Goal: Task Accomplishment & Management: Complete application form

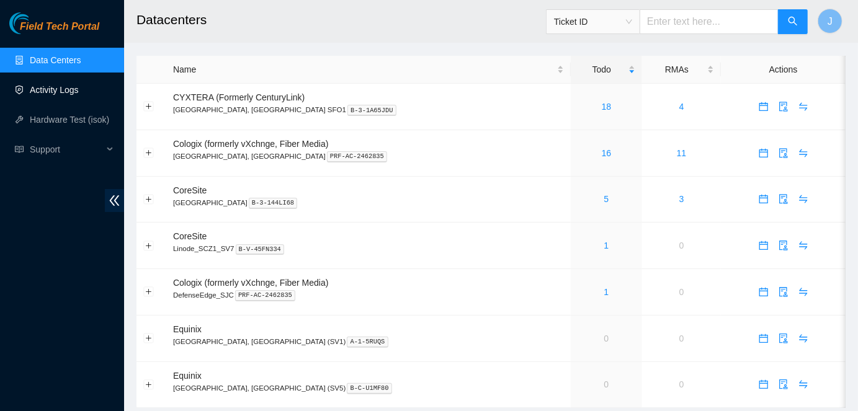
click at [34, 90] on link "Activity Logs" at bounding box center [54, 90] width 49 height 10
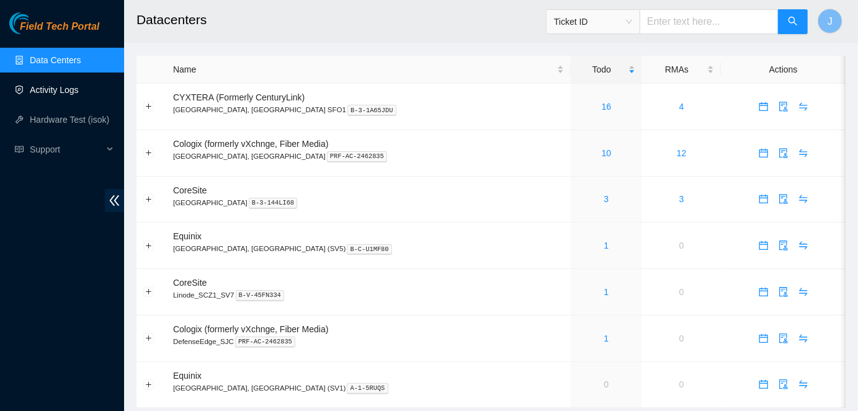
click at [35, 90] on link "Activity Logs" at bounding box center [54, 90] width 49 height 10
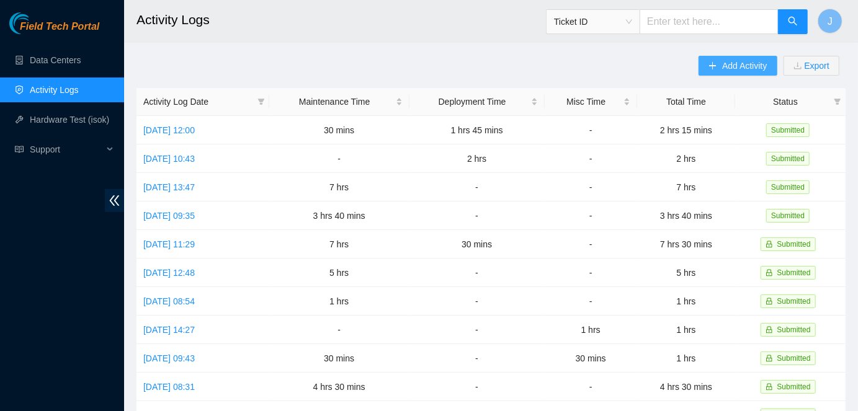
click at [749, 66] on span "Add Activity" at bounding box center [744, 66] width 45 height 14
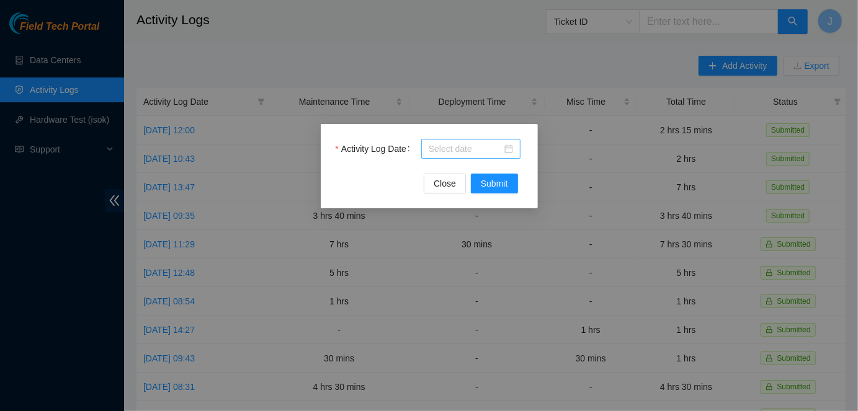
click at [508, 147] on div at bounding box center [471, 149] width 84 height 14
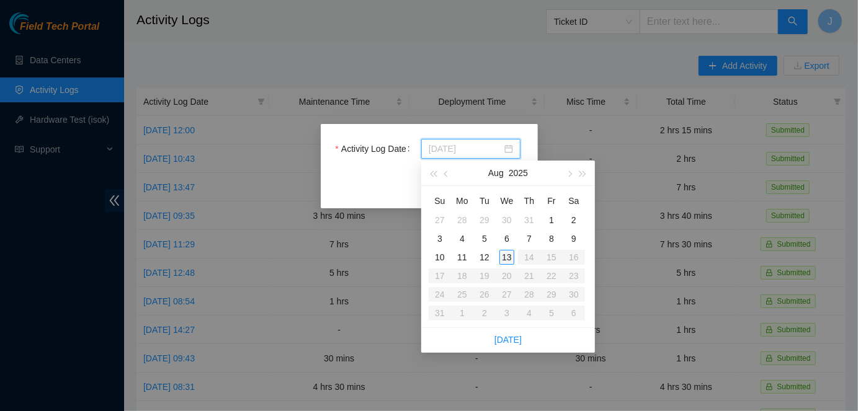
type input "2025-08-13"
click at [509, 259] on div "13" at bounding box center [506, 257] width 15 height 15
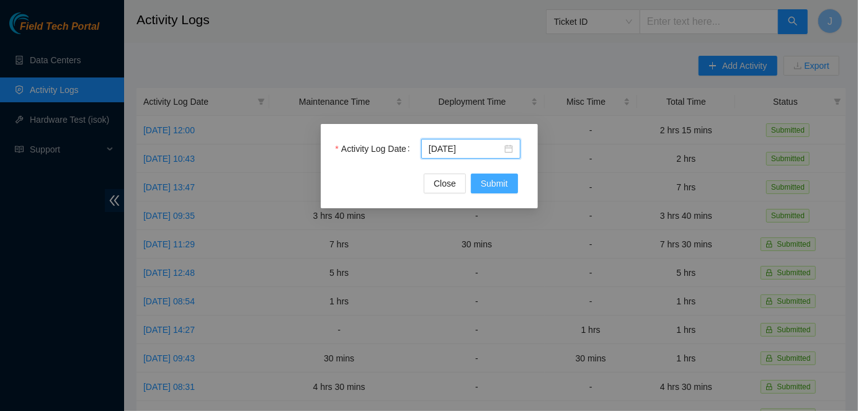
click at [491, 178] on span "Submit" at bounding box center [494, 184] width 27 height 14
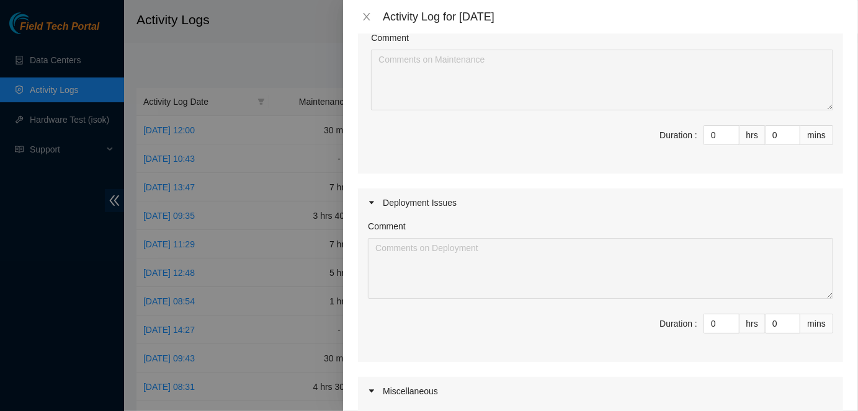
scroll to position [148, 0]
click at [730, 321] on span "Decrease Value" at bounding box center [732, 326] width 14 height 11
click at [718, 318] on input "0" at bounding box center [721, 322] width 35 height 19
type input "7"
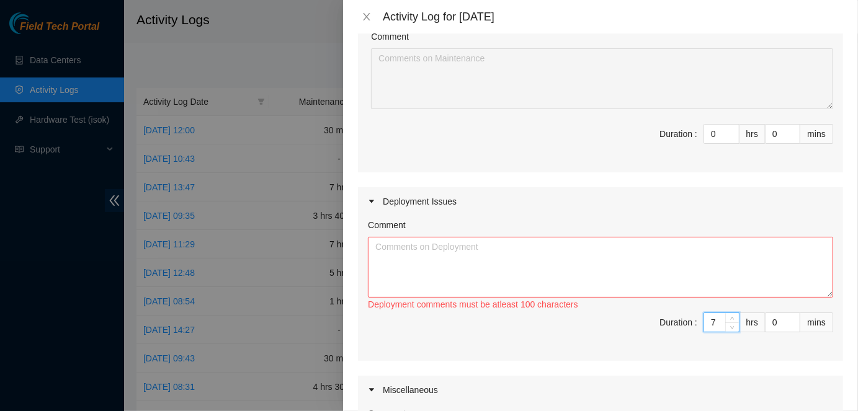
type input "7"
type input "3"
type input "30"
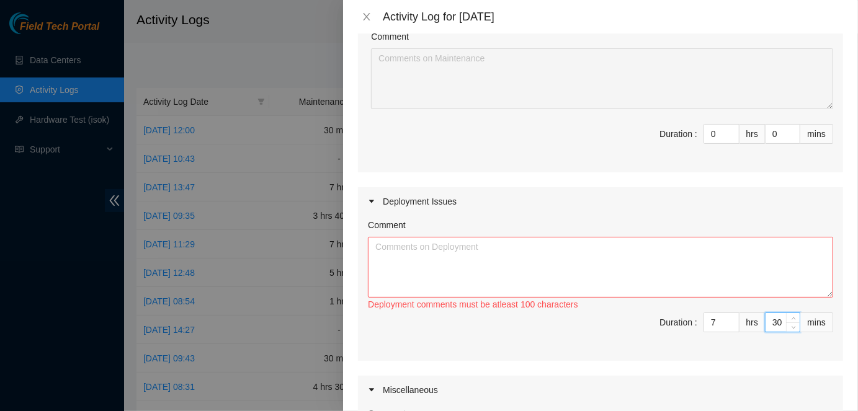
type input "30"
click at [618, 268] on textarea "Comment" at bounding box center [600, 267] width 465 height 61
paste textarea "DP80679"
paste textarea "Looked at both racks and ports Planned fiber route 10m fiber to be used Laid th…"
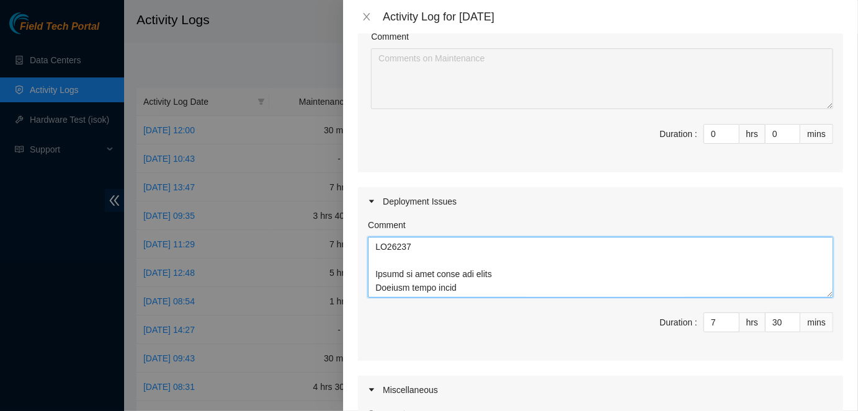
scroll to position [0, 0]
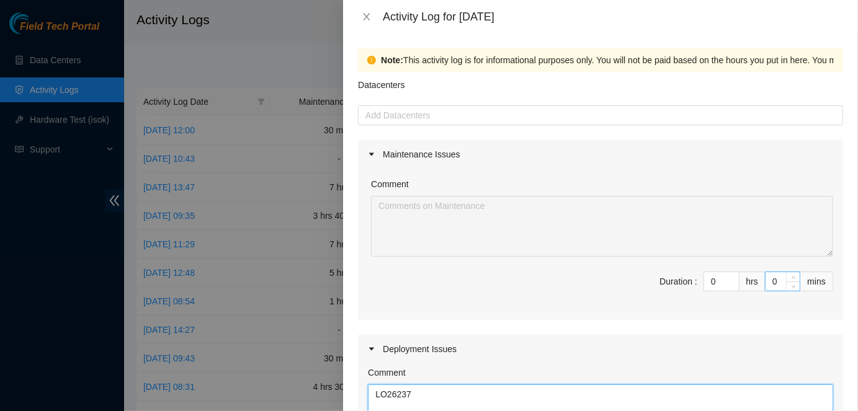
type textarea "DP80679 Looked at both racks and ports Planned fiber route 10m fiber to be used…"
click at [779, 279] on input "0" at bounding box center [783, 281] width 34 height 19
type input "3"
type input "33"
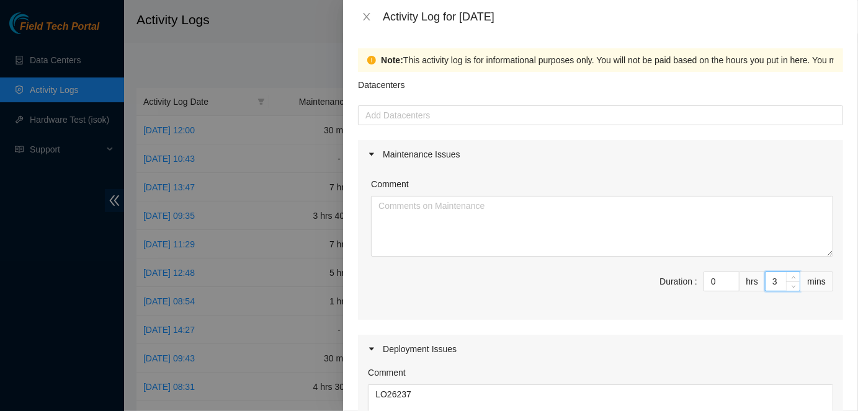
type input "30"
type input "8"
type input "0"
type input "30"
click at [453, 192] on div "Comment" at bounding box center [602, 186] width 462 height 19
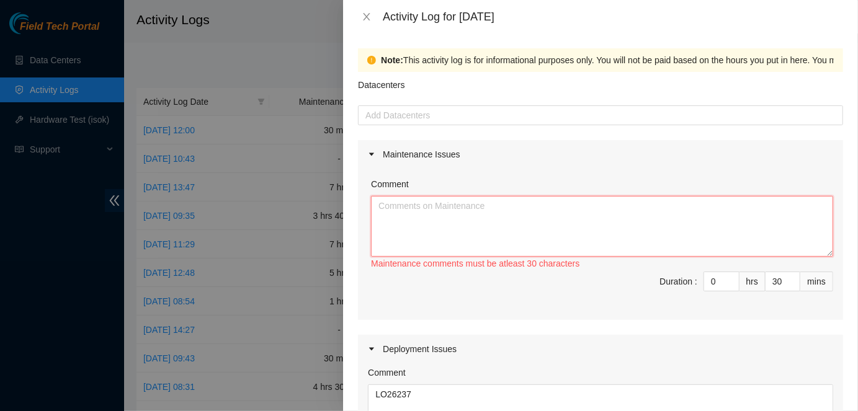
click at [452, 204] on textarea "Comment" at bounding box center [602, 226] width 462 height 61
paste textarea "Started nuke node0. Will check tomorrow if completed. If completed, will commen…"
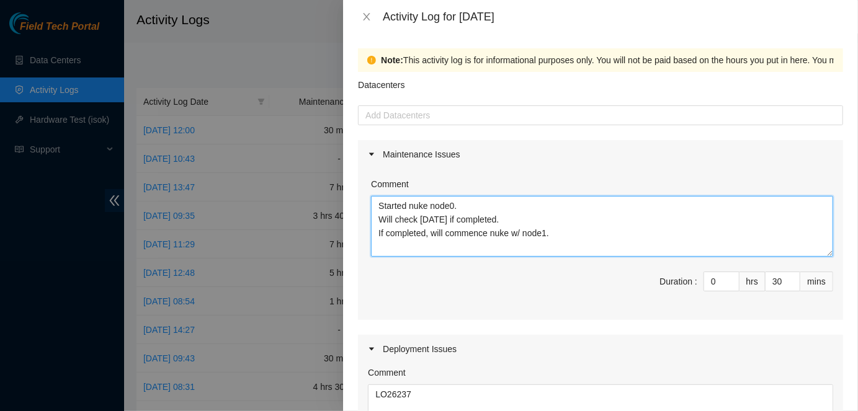
click at [376, 207] on textarea "Started nuke node0. Will check tomorrow if completed. If completed, will commen…" at bounding box center [602, 226] width 462 height 61
paste textarea "B-W-WXCUOZ"
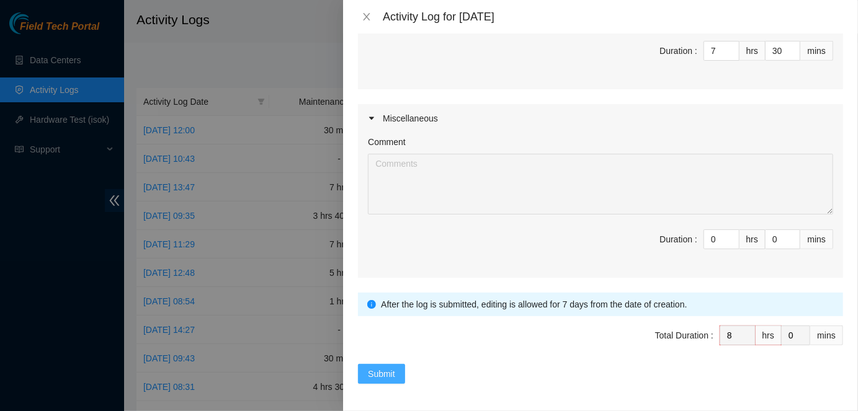
type textarea "B-W-WXCUOZ Started nuke node0. Will check tomorrow if completed. If completed, …"
click at [369, 367] on span "Submit" at bounding box center [381, 374] width 27 height 14
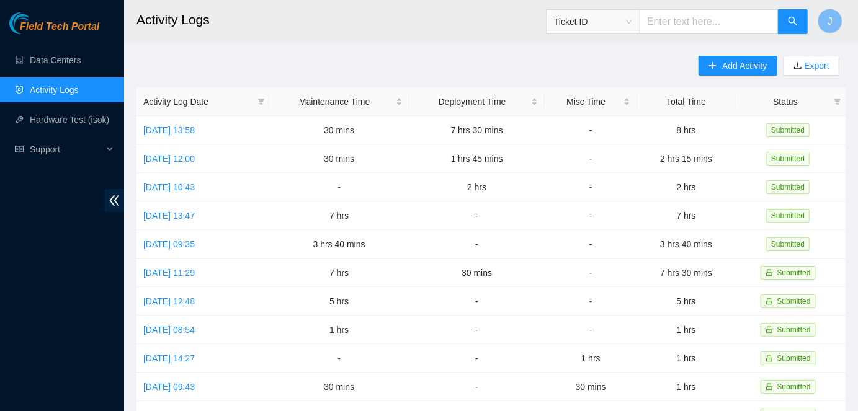
click at [25, 269] on div "Field Tech Portal Data Centers Activity Logs Hardware Test (isok) Support" at bounding box center [62, 211] width 124 height 399
click at [41, 55] on link "Data Centers" at bounding box center [55, 60] width 51 height 10
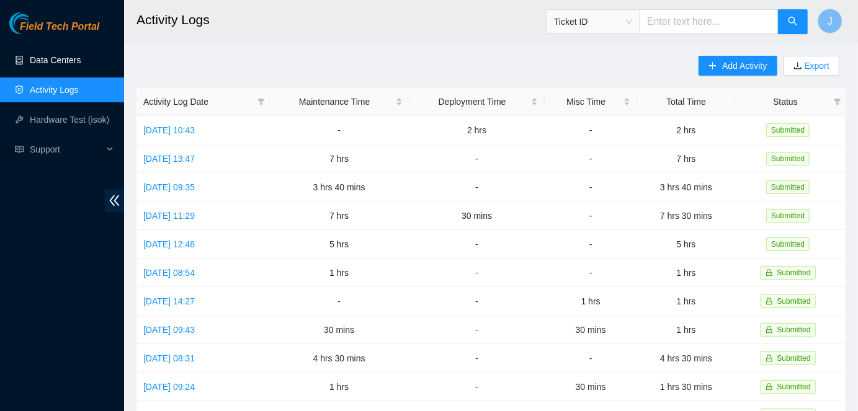
click at [47, 65] on link "Data Centers" at bounding box center [55, 60] width 51 height 10
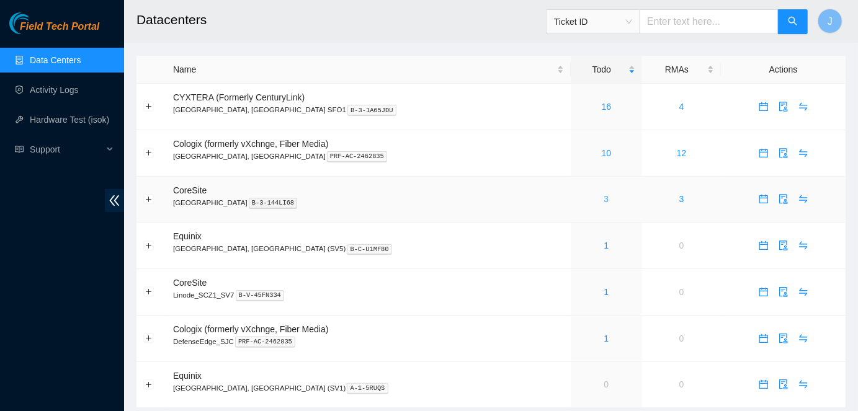
click at [604, 199] on link "3" at bounding box center [606, 199] width 5 height 10
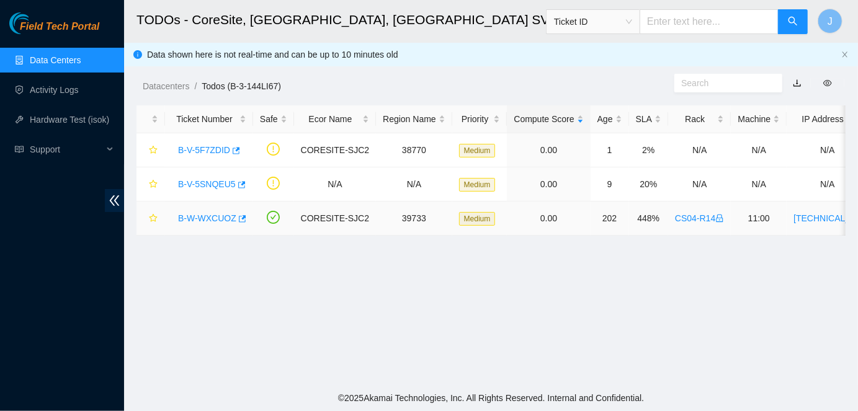
click at [191, 218] on link "B-W-WXCUOZ" at bounding box center [207, 218] width 58 height 10
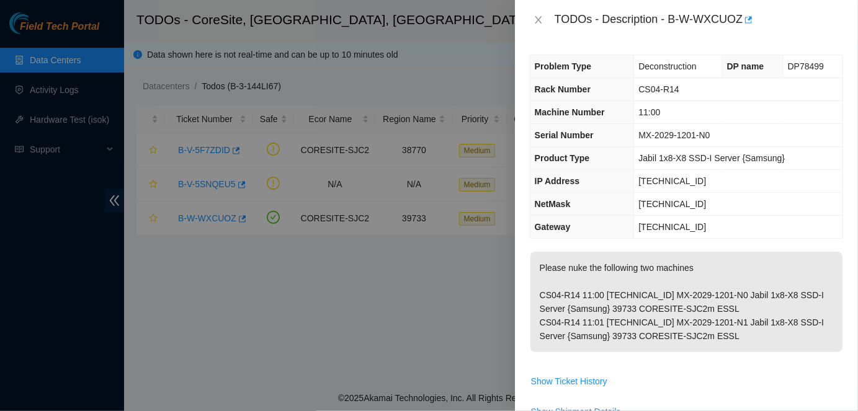
click at [674, 19] on div "TODOs - Description - B-W-WXCUOZ" at bounding box center [699, 20] width 288 height 20
click at [671, 24] on div "TODOs - Description - B-W-WXCUOZ" at bounding box center [699, 20] width 288 height 20
click at [745, 19] on div "TODOs - Description - B-W-WXCUOZ" at bounding box center [699, 20] width 288 height 20
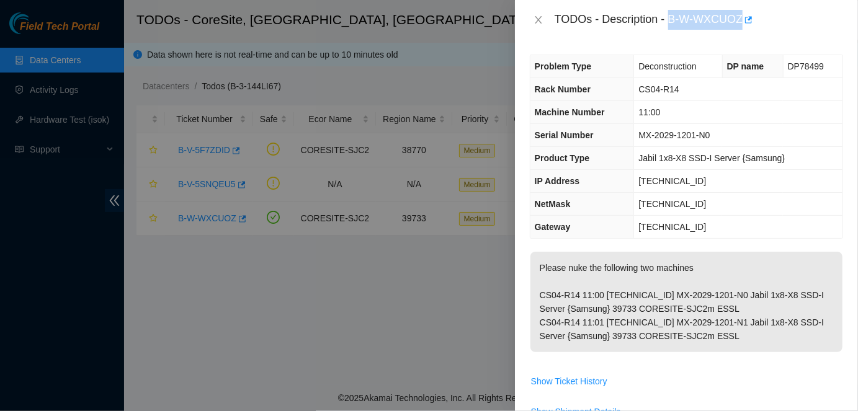
copy div "B-W-WXCUOZ"
click at [532, 19] on button "Close" at bounding box center [538, 20] width 17 height 12
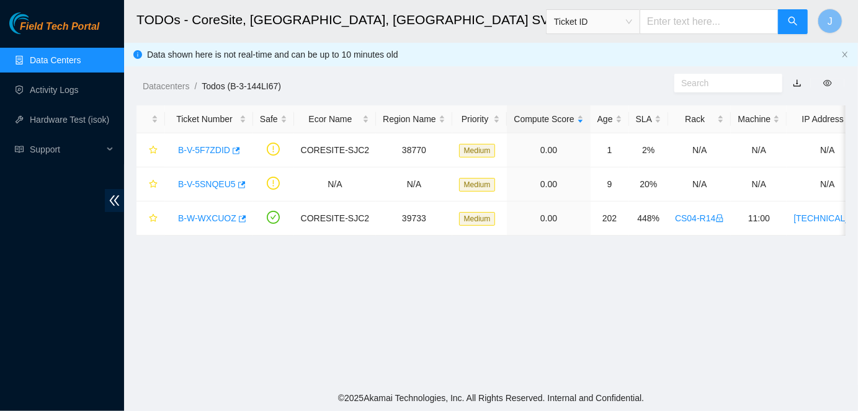
click at [302, 314] on main "TODOs - CoreSite, Santa Clara, CA SV4 Ticket ID J Data shown here is not real-t…" at bounding box center [491, 192] width 734 height 385
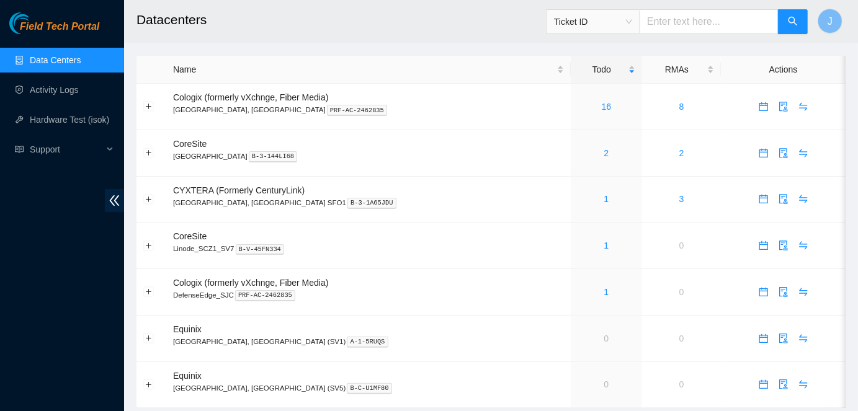
click at [323, 40] on header "Datacenters Ticket ID J" at bounding box center [553, 21] width 858 height 43
click at [56, 251] on div "Field Tech Portal Data Centers Activity Logs Hardware Test (isok) Support" at bounding box center [62, 211] width 124 height 399
click at [431, 34] on h2 "Datacenters" at bounding box center [427, 20] width 583 height 40
click at [55, 238] on div "Field Tech Portal Data Centers Activity Logs Hardware Test (isok) Support" at bounding box center [62, 211] width 124 height 399
click at [40, 259] on div "Field Tech Portal Data Centers Activity Logs Hardware Test (isok) Support" at bounding box center [62, 211] width 124 height 399
